Goal: Find contact information: Find contact information

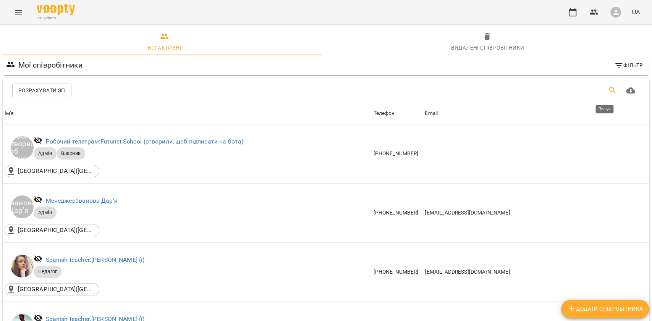
click at [604, 93] on button "Пошук" at bounding box center [613, 90] width 18 height 18
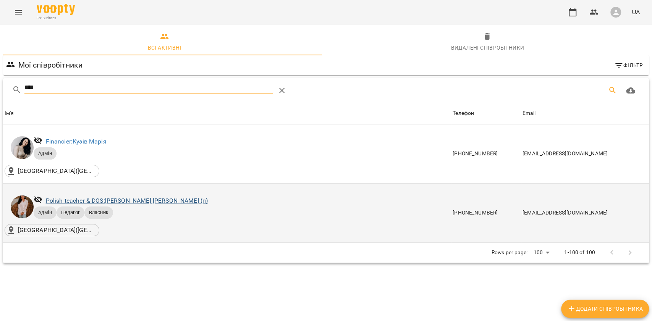
type input "****"
click at [168, 202] on link "Polish teacher & DOS: Кузімчак Наталія Олегівна (п)" at bounding box center [127, 200] width 162 height 7
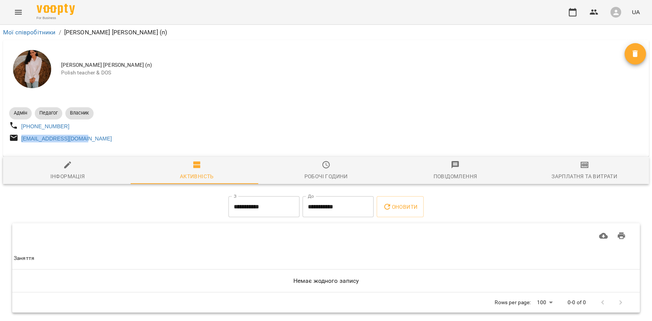
drag, startPoint x: 96, startPoint y: 143, endPoint x: 13, endPoint y: 142, distance: 82.6
click at [13, 142] on div "krupataliya@gmail.com" at bounding box center [167, 139] width 319 height 14
copy link "krupataliya@gmail.com"
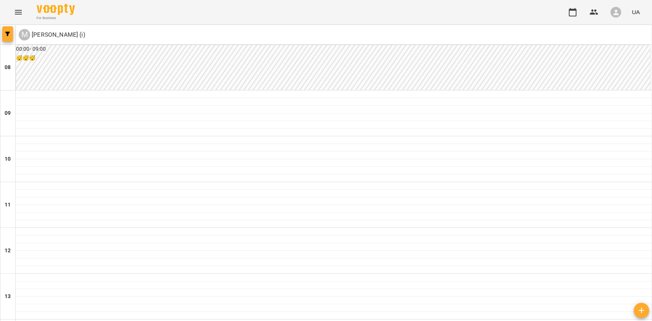
click at [9, 32] on icon "button" at bounding box center [7, 34] width 5 height 5
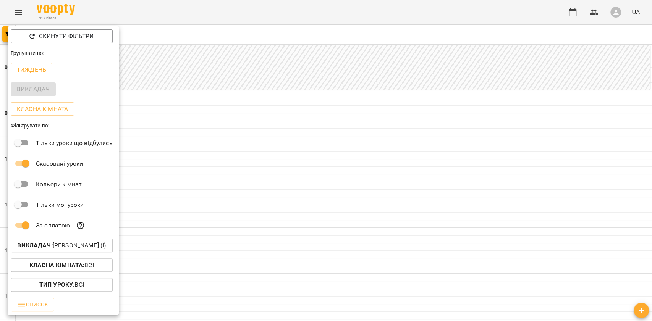
click at [38, 250] on p "Викладач : Мельник Надія (і)" at bounding box center [61, 245] width 89 height 9
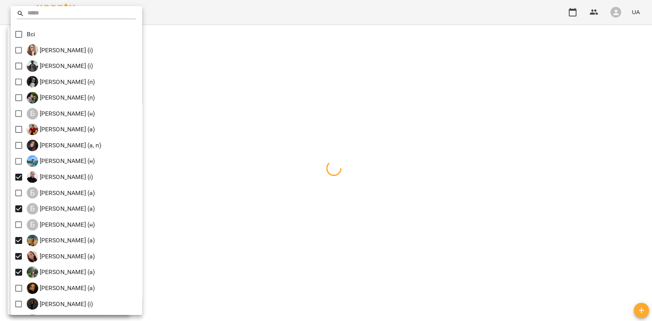
click at [282, 174] on div at bounding box center [326, 160] width 652 height 321
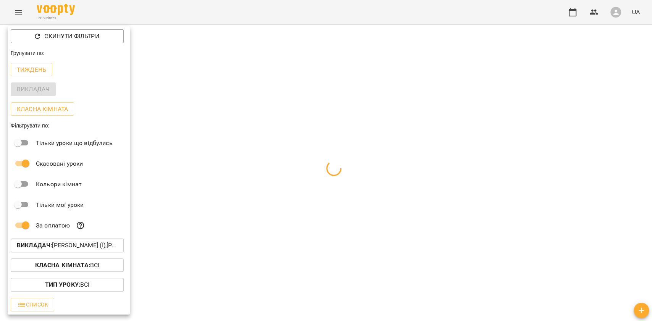
click at [247, 153] on div at bounding box center [326, 160] width 652 height 321
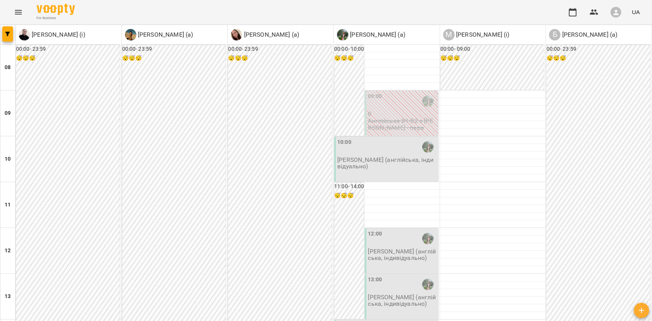
scroll to position [306, 0]
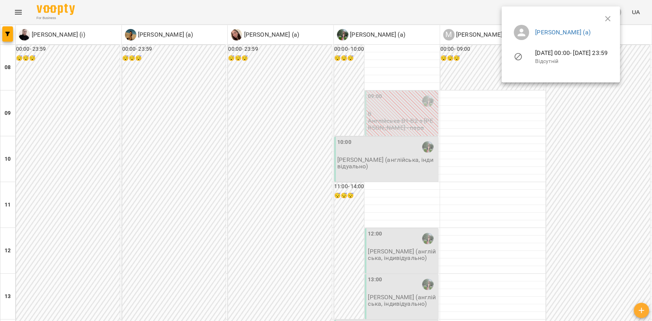
click at [583, 232] on div at bounding box center [326, 160] width 652 height 321
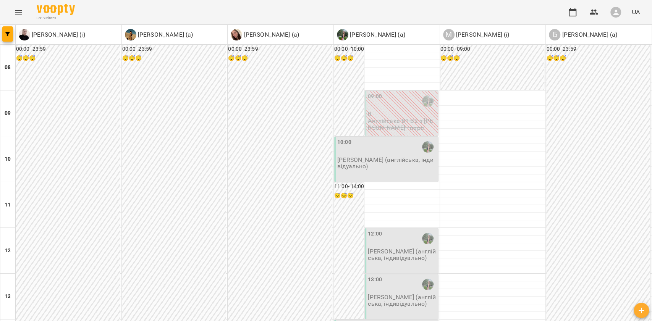
scroll to position [0, 0]
click at [5, 31] on button "button" at bounding box center [7, 33] width 11 height 15
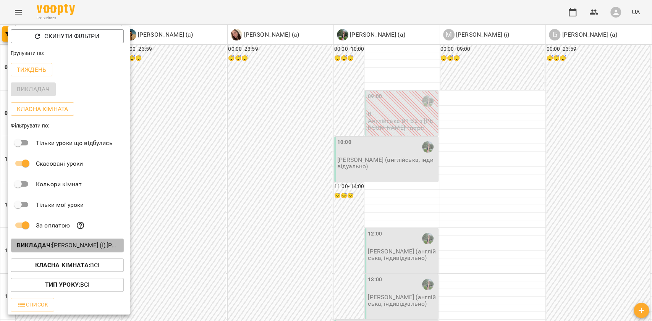
click at [49, 248] on b "Викладач :" at bounding box center [34, 245] width 35 height 7
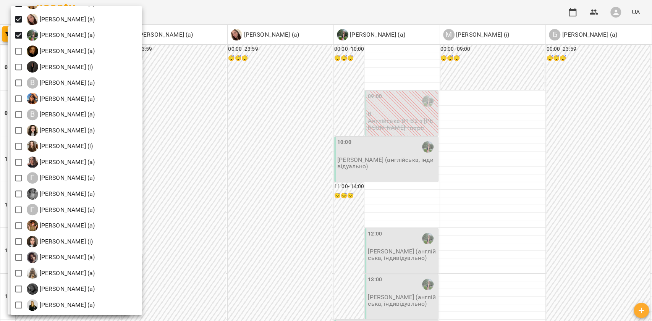
scroll to position [255, 0]
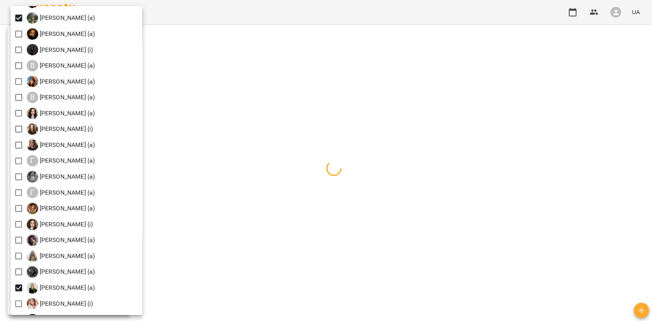
click at [253, 296] on div at bounding box center [326, 160] width 652 height 321
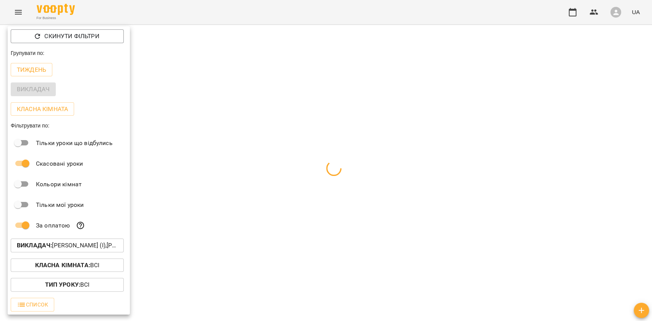
click at [263, 293] on div at bounding box center [326, 160] width 652 height 321
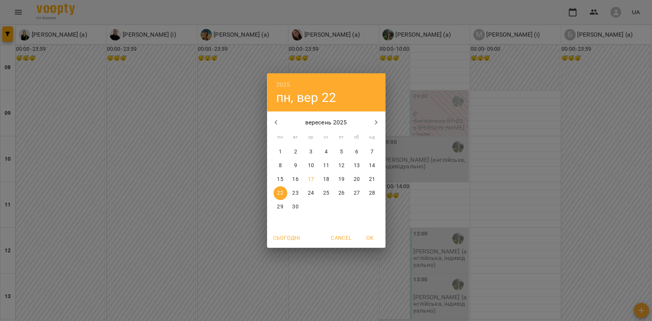
click at [323, 178] on span "18" at bounding box center [327, 180] width 14 height 8
type input "**********"
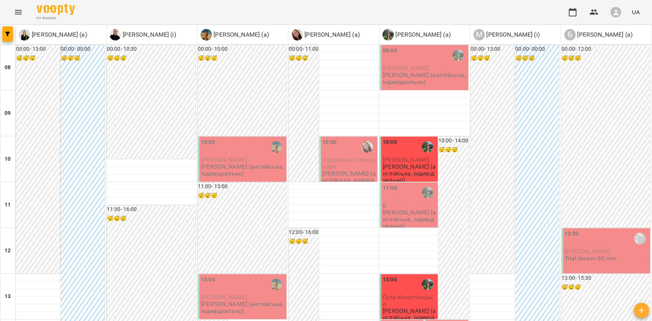
scroll to position [204, 0]
click at [10, 32] on span "button" at bounding box center [7, 34] width 11 height 5
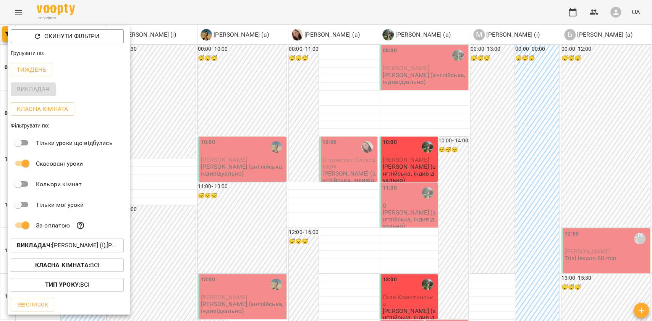
click at [155, 127] on div at bounding box center [326, 160] width 652 height 321
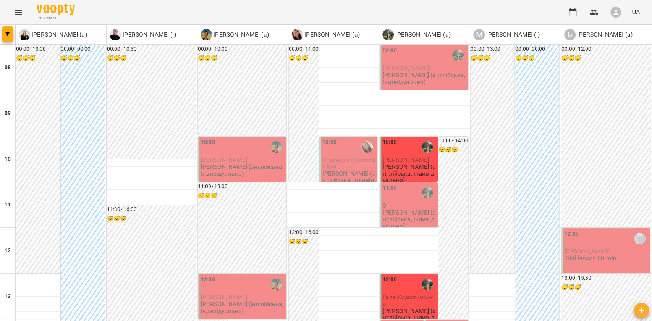
scroll to position [360, 0]
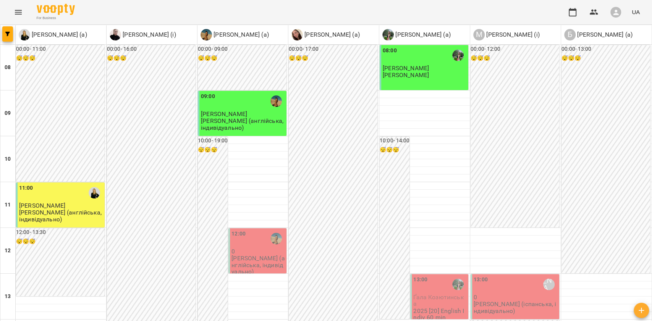
scroll to position [153, 0]
click at [11, 32] on span "button" at bounding box center [7, 34] width 11 height 5
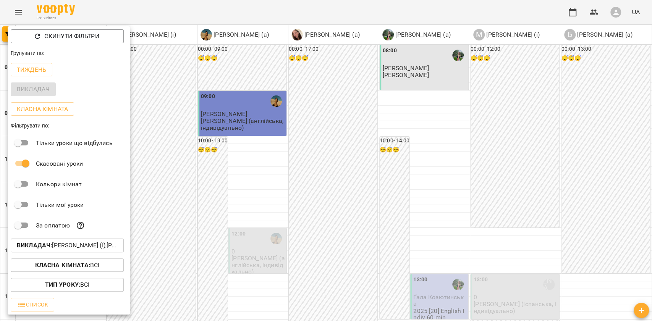
click at [511, 138] on div at bounding box center [326, 160] width 652 height 321
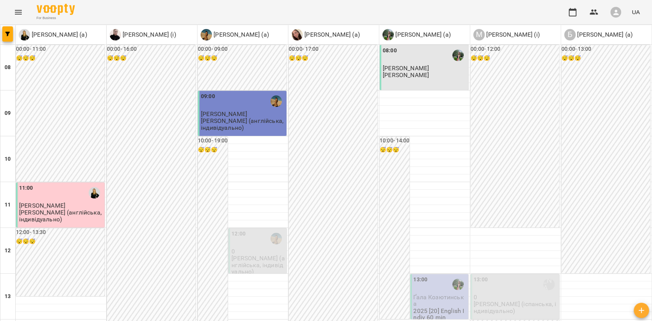
scroll to position [462, 0]
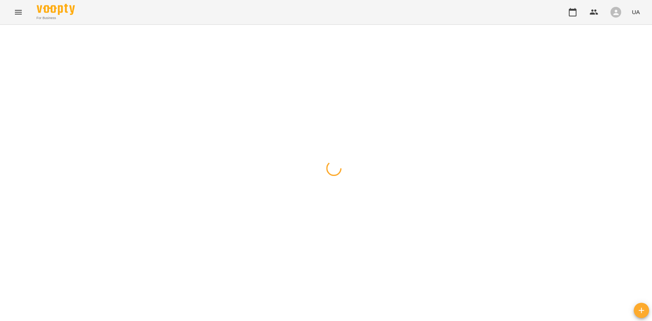
click at [2, 36] on span "button" at bounding box center [7, 34] width 11 height 5
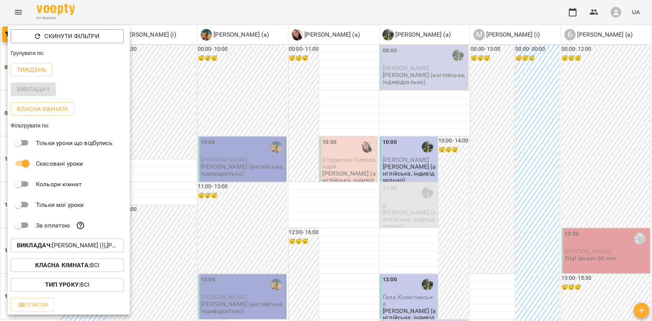
click at [69, 249] on p "Викладач : Биба Марія Олексіївна (і),Боднар Вікторія (а),Брежнєва Катерина Ігор…" at bounding box center [67, 245] width 101 height 9
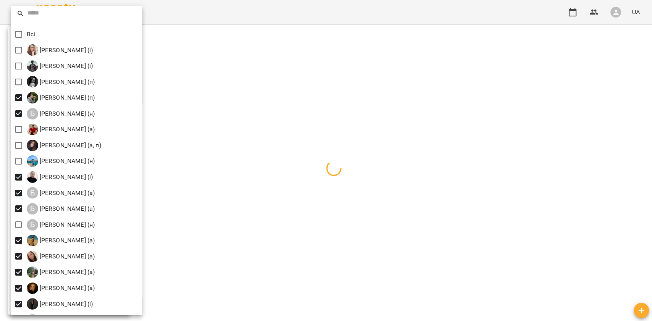
click at [226, 160] on div at bounding box center [326, 160] width 652 height 321
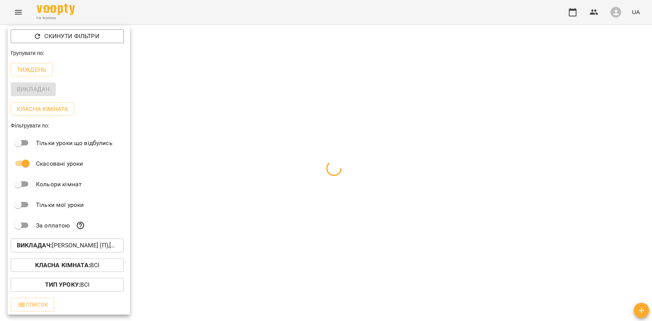
click at [220, 155] on div at bounding box center [326, 160] width 652 height 321
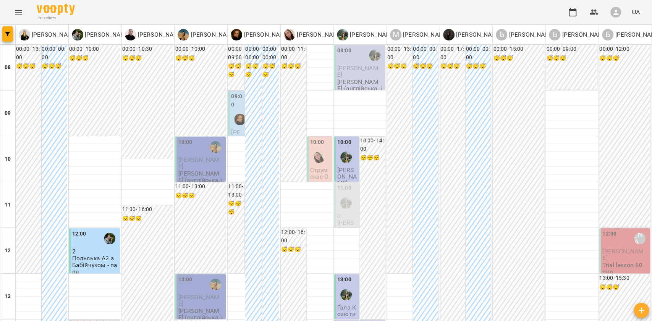
scroll to position [407, 0]
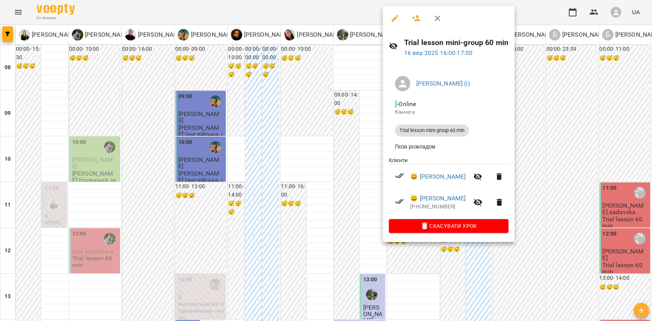
click at [184, 227] on div at bounding box center [326, 160] width 652 height 321
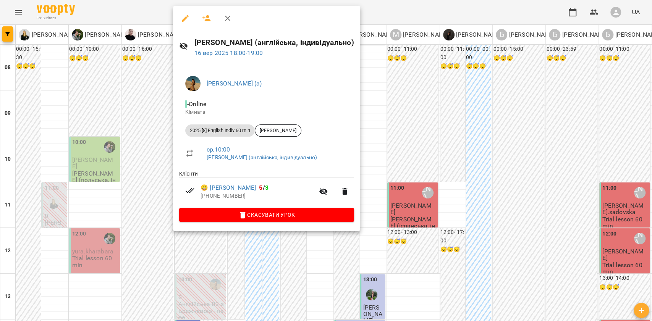
click at [333, 300] on div at bounding box center [326, 160] width 652 height 321
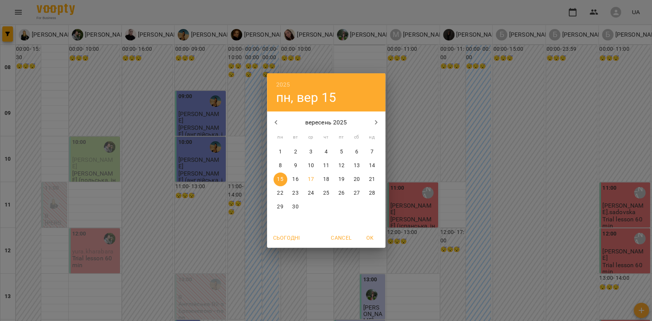
click at [297, 191] on p "23" at bounding box center [295, 194] width 6 height 8
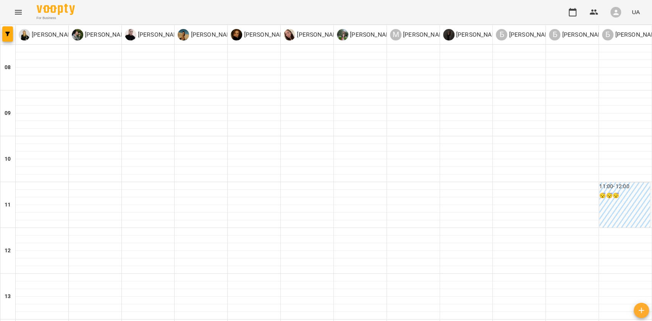
type input "**********"
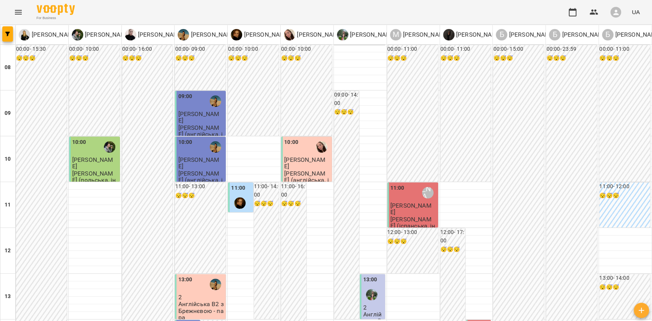
scroll to position [51, 0]
click at [6, 32] on icon "button" at bounding box center [7, 34] width 5 height 5
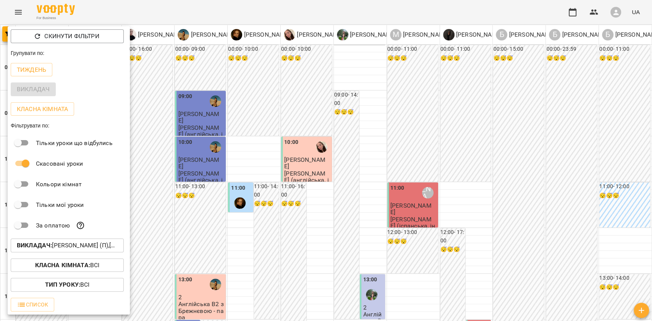
click at [4, 36] on div at bounding box center [326, 160] width 652 height 321
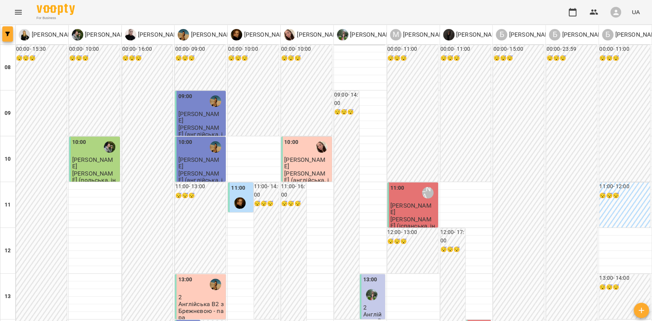
click at [11, 31] on button "button" at bounding box center [7, 33] width 11 height 15
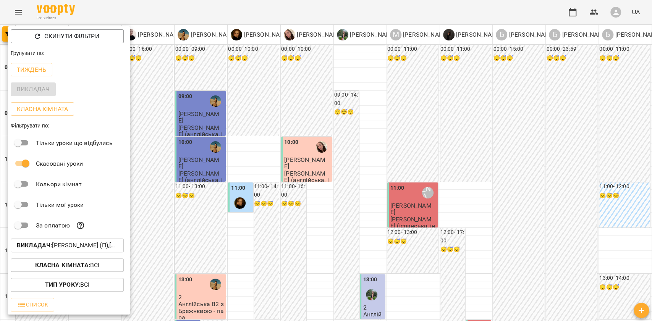
click at [91, 244] on p "Викладач : Бабійчук Володимир Дмитрович (п),Балан Вікторія (н),Биба Марія Олекс…" at bounding box center [67, 245] width 101 height 9
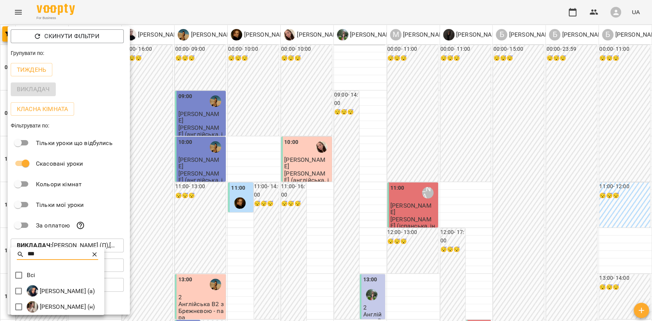
type input "***"
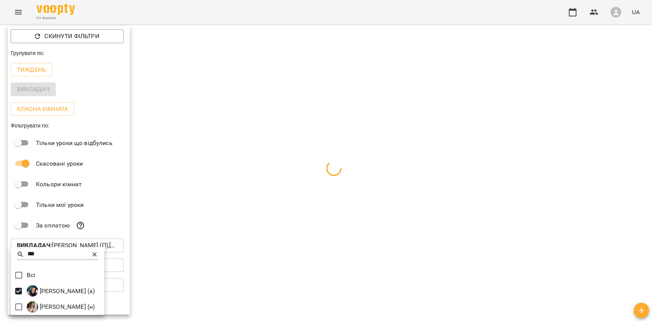
click at [255, 294] on div at bounding box center [326, 160] width 652 height 321
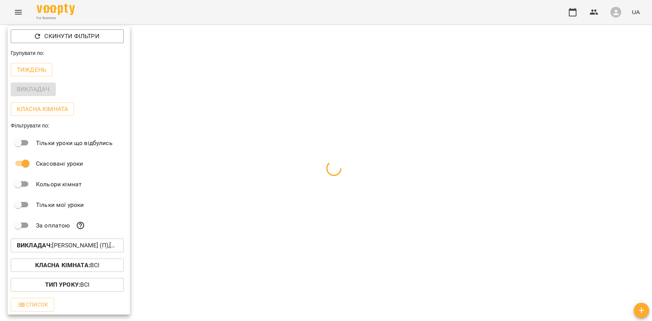
click at [255, 294] on div at bounding box center [326, 160] width 652 height 321
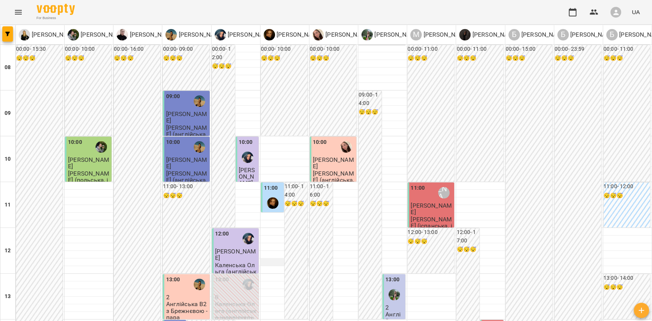
scroll to position [102, 0]
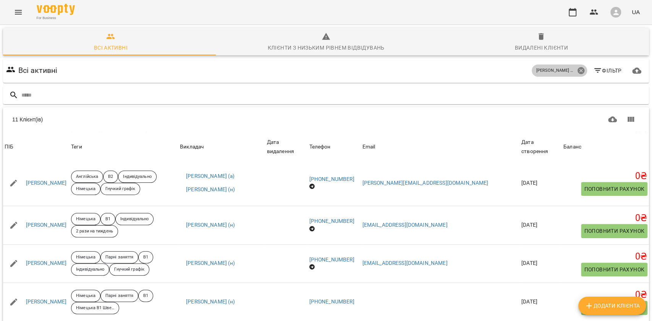
click at [578, 69] on icon at bounding box center [581, 70] width 7 height 7
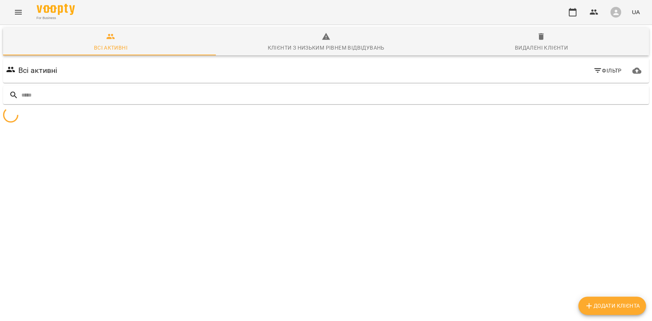
click at [571, 47] on span "Видалені клієнти" at bounding box center [541, 42] width 206 height 21
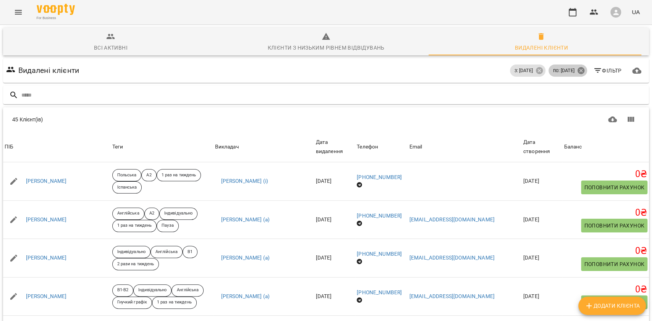
click at [578, 72] on icon at bounding box center [581, 70] width 7 height 7
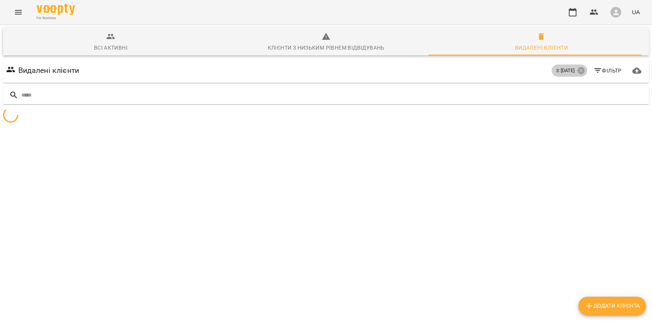
click at [578, 72] on icon at bounding box center [581, 70] width 7 height 7
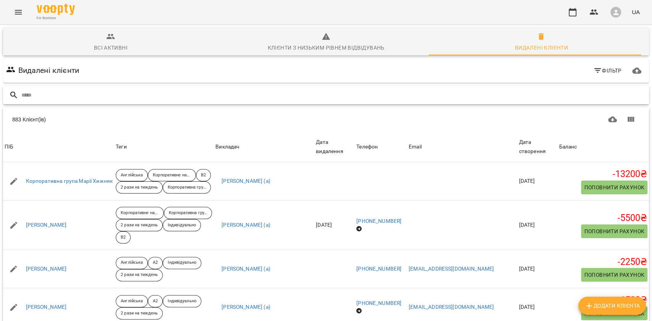
click at [565, 91] on input "text" at bounding box center [333, 95] width 625 height 13
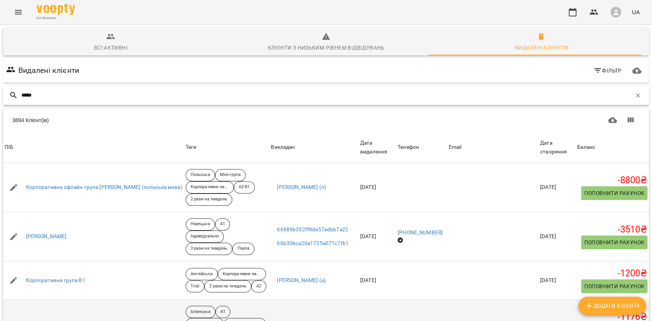
type input "*****"
